Goal: Task Accomplishment & Management: Manage account settings

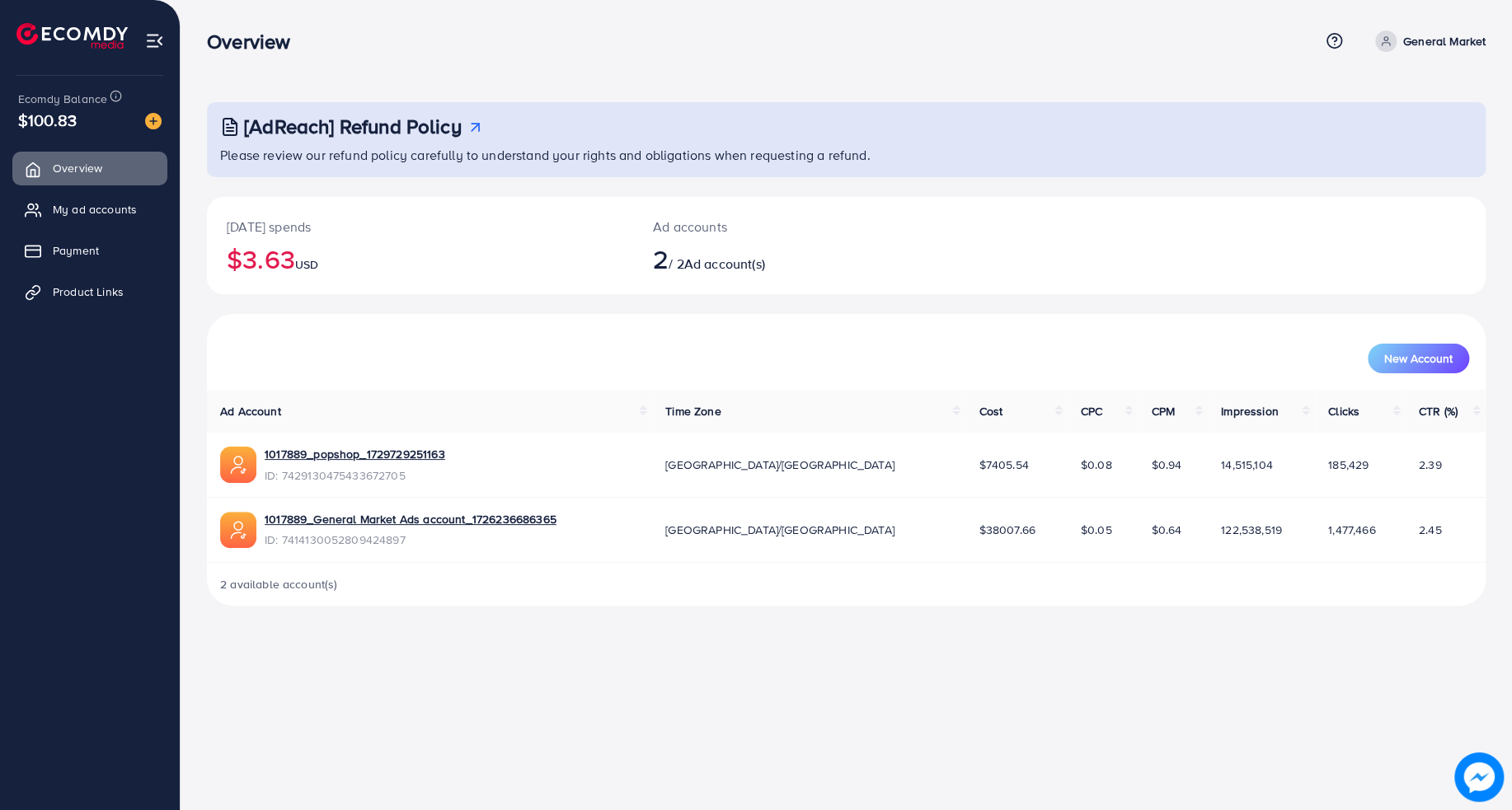
click at [65, 190] on ul "Overview My ad accounts Payment Product Links" at bounding box center [90, 235] width 179 height 181
click at [75, 206] on span "My ad accounts" at bounding box center [99, 209] width 84 height 16
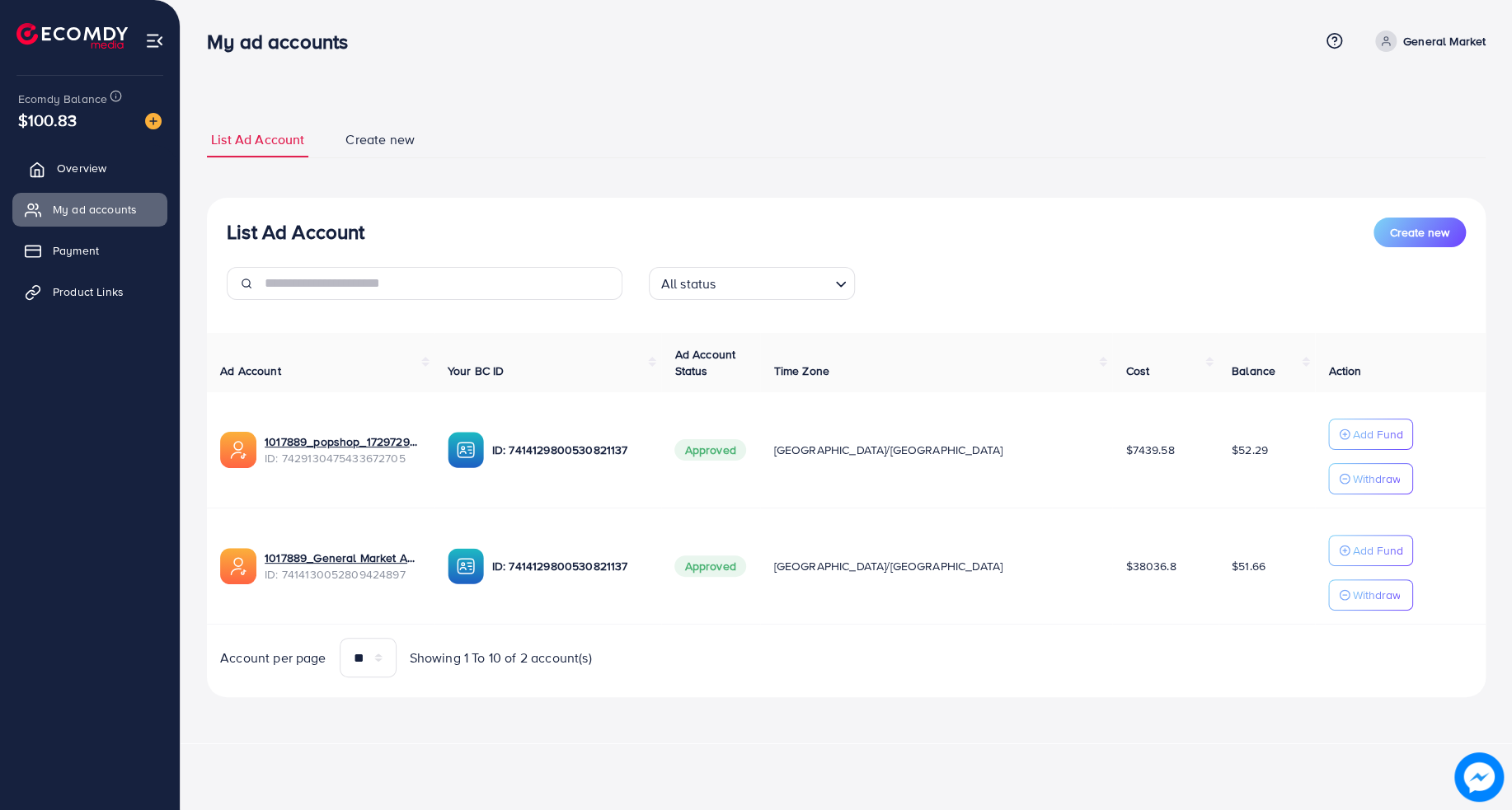
click at [94, 172] on span "Overview" at bounding box center [81, 168] width 50 height 16
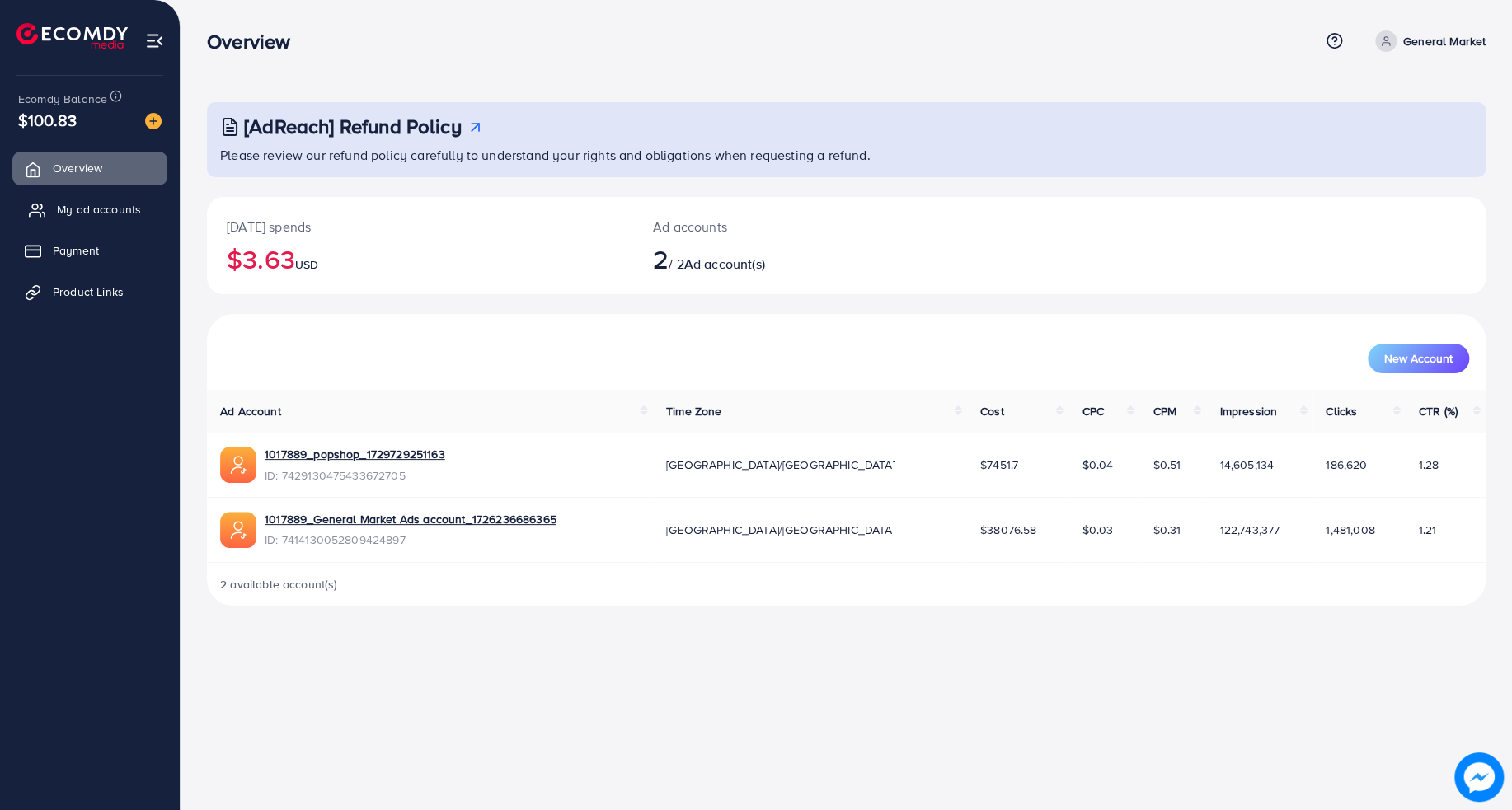
click at [153, 206] on link "My ad accounts" at bounding box center [90, 209] width 155 height 33
